Goal: Task Accomplishment & Management: Complete application form

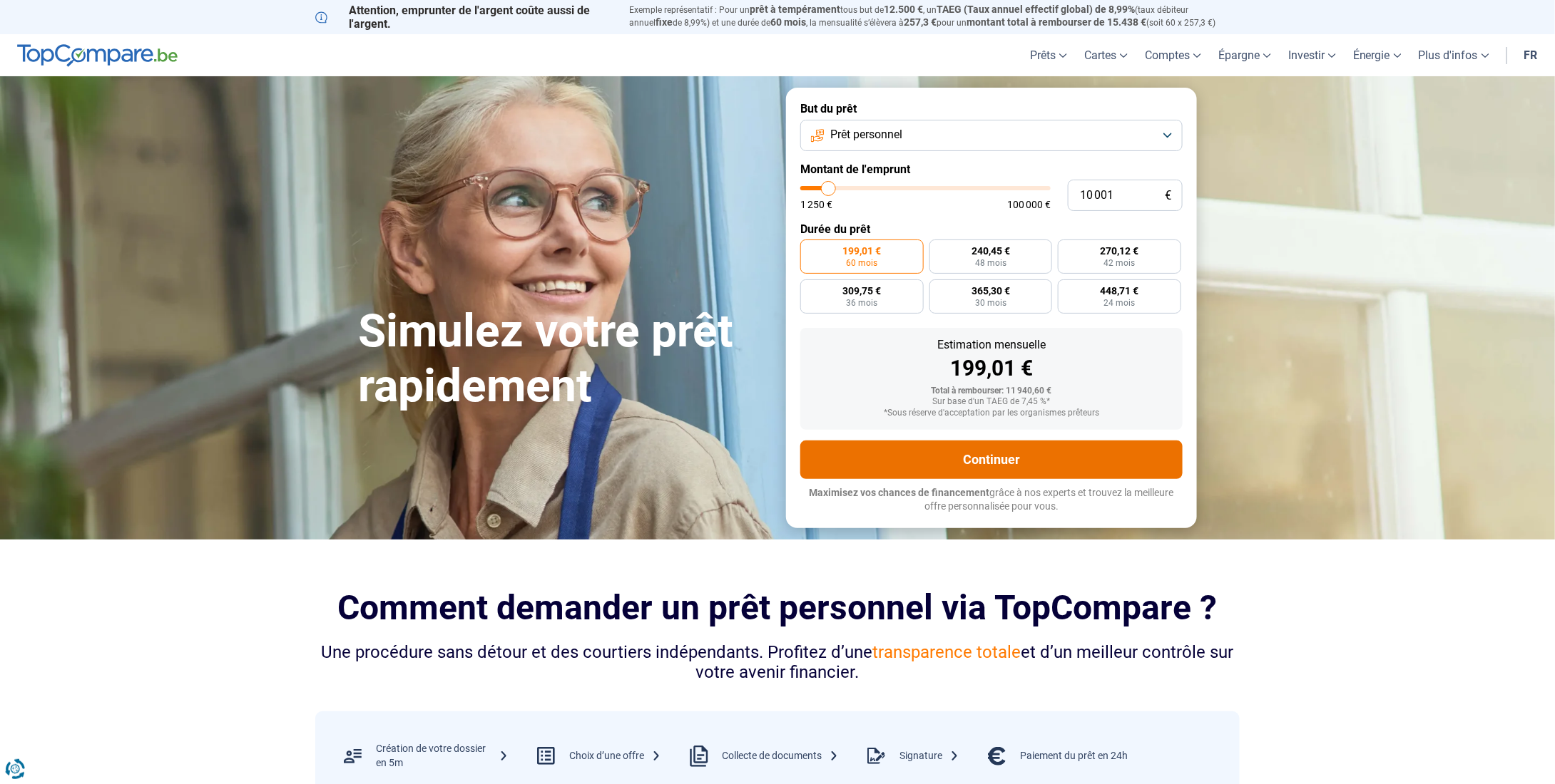
click at [1016, 467] on button "Continuer" at bounding box center [990, 459] width 382 height 38
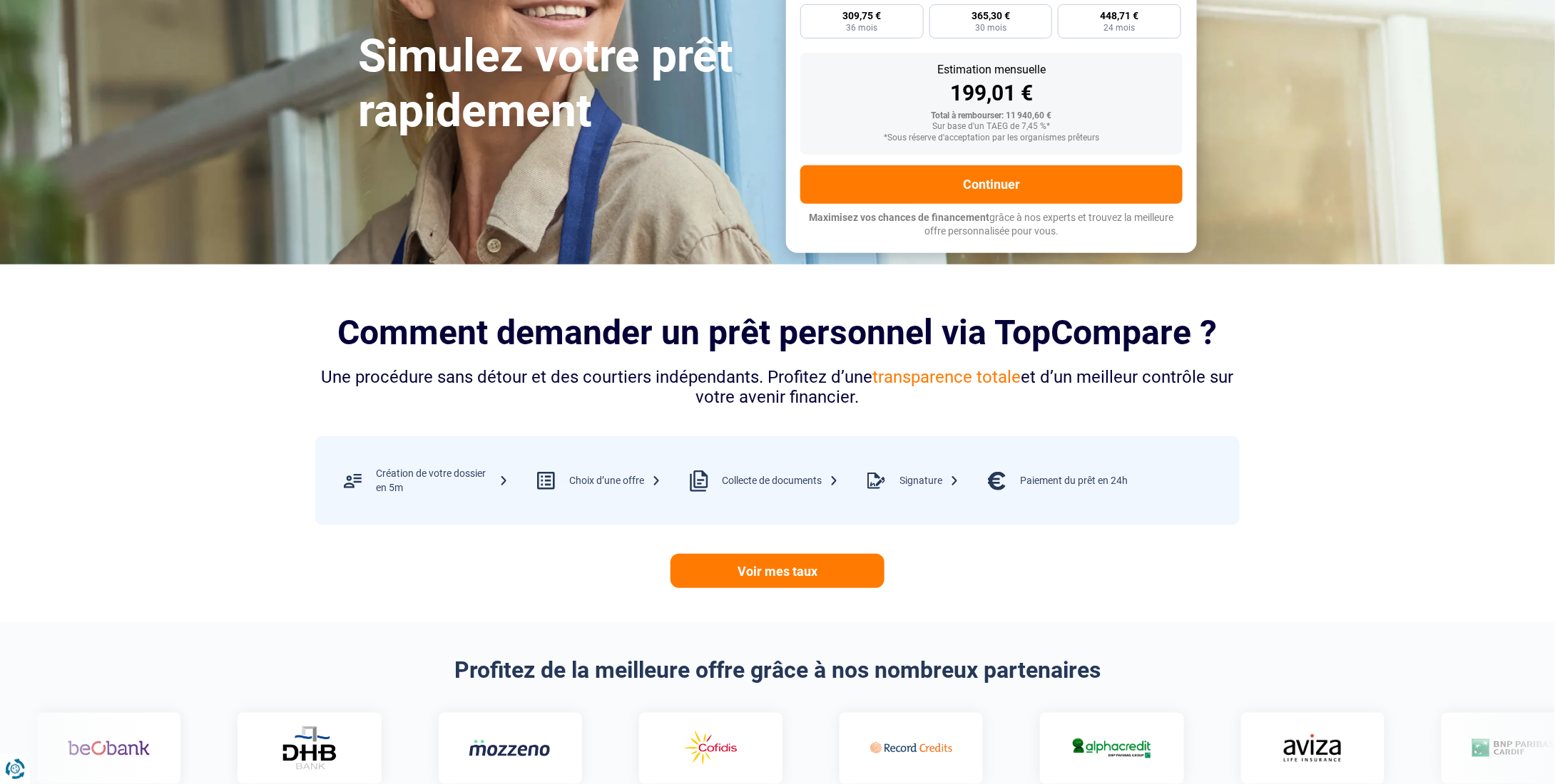
scroll to position [285, 0]
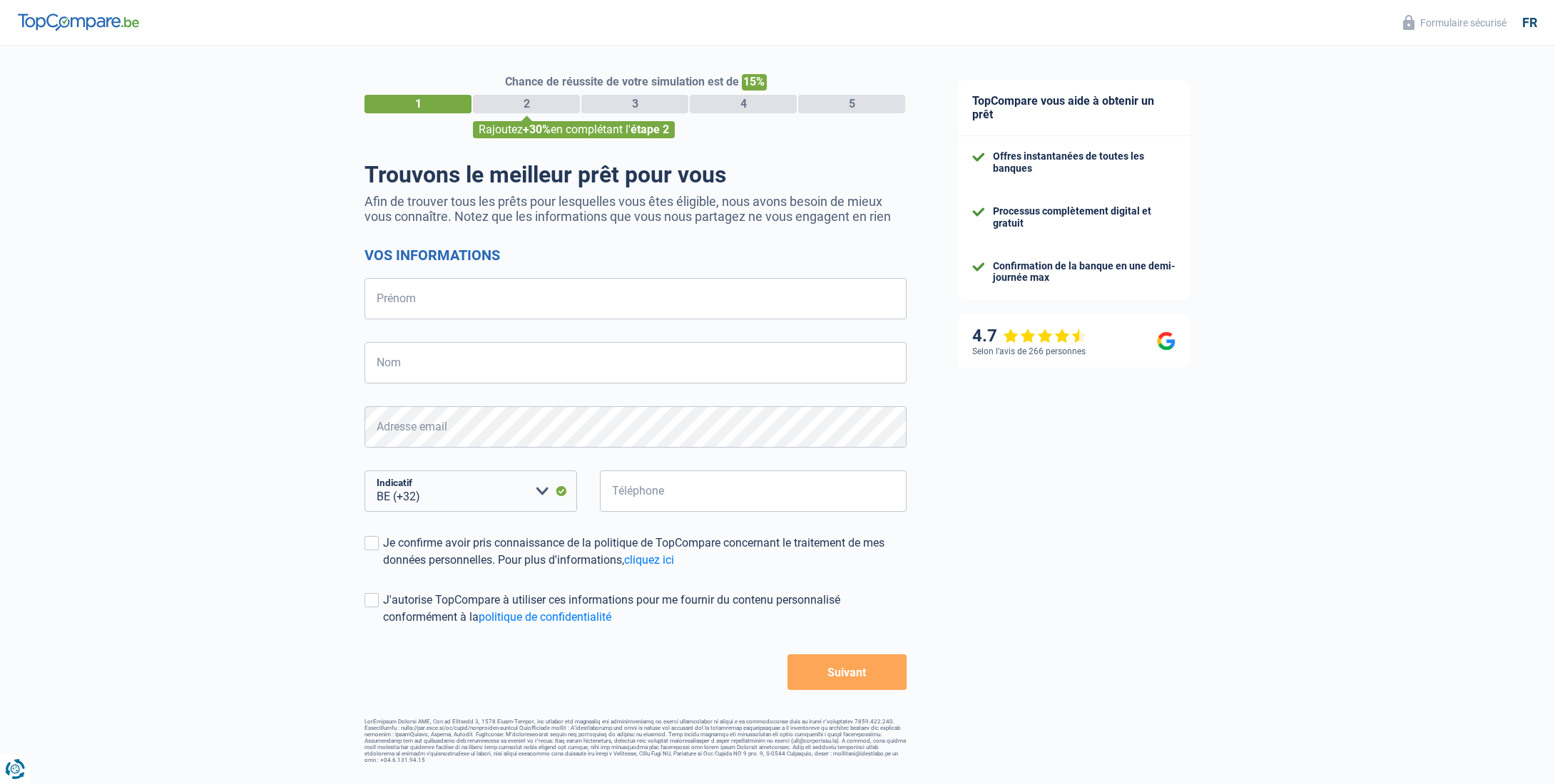
select select "32"
